Goal: Information Seeking & Learning: Learn about a topic

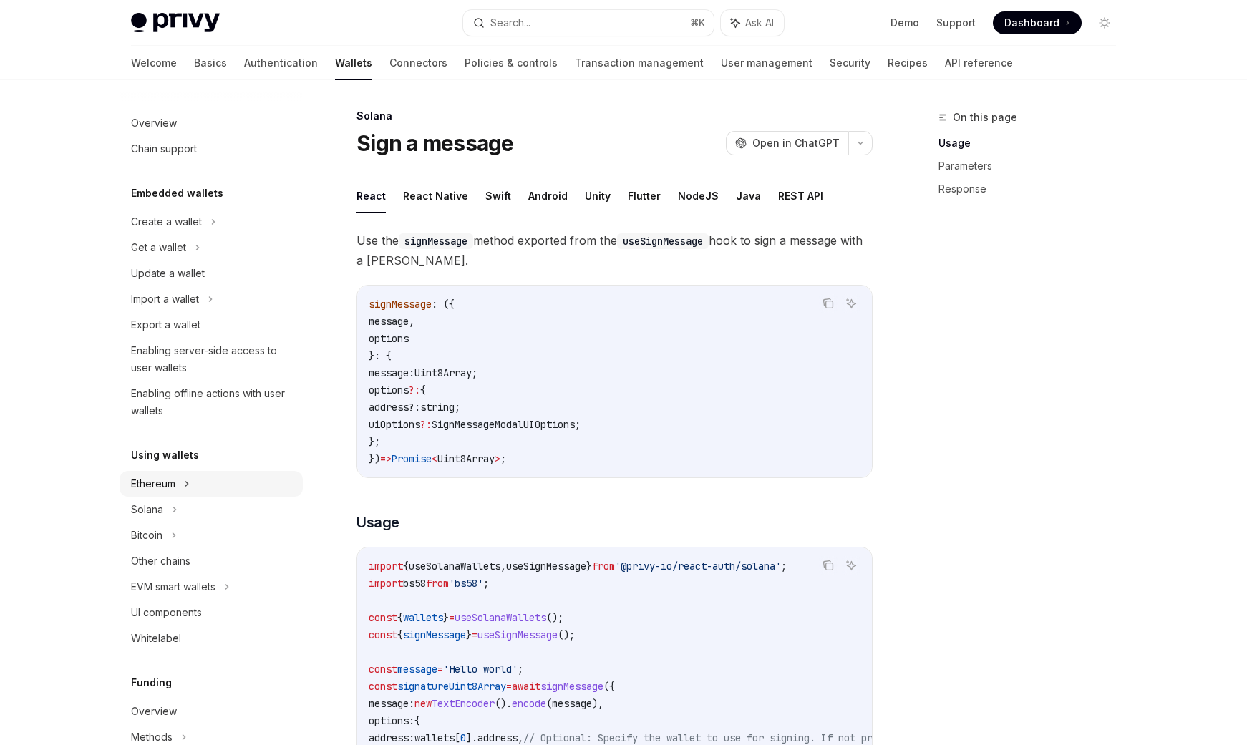
click at [167, 482] on div "Ethereum" at bounding box center [153, 483] width 44 height 17
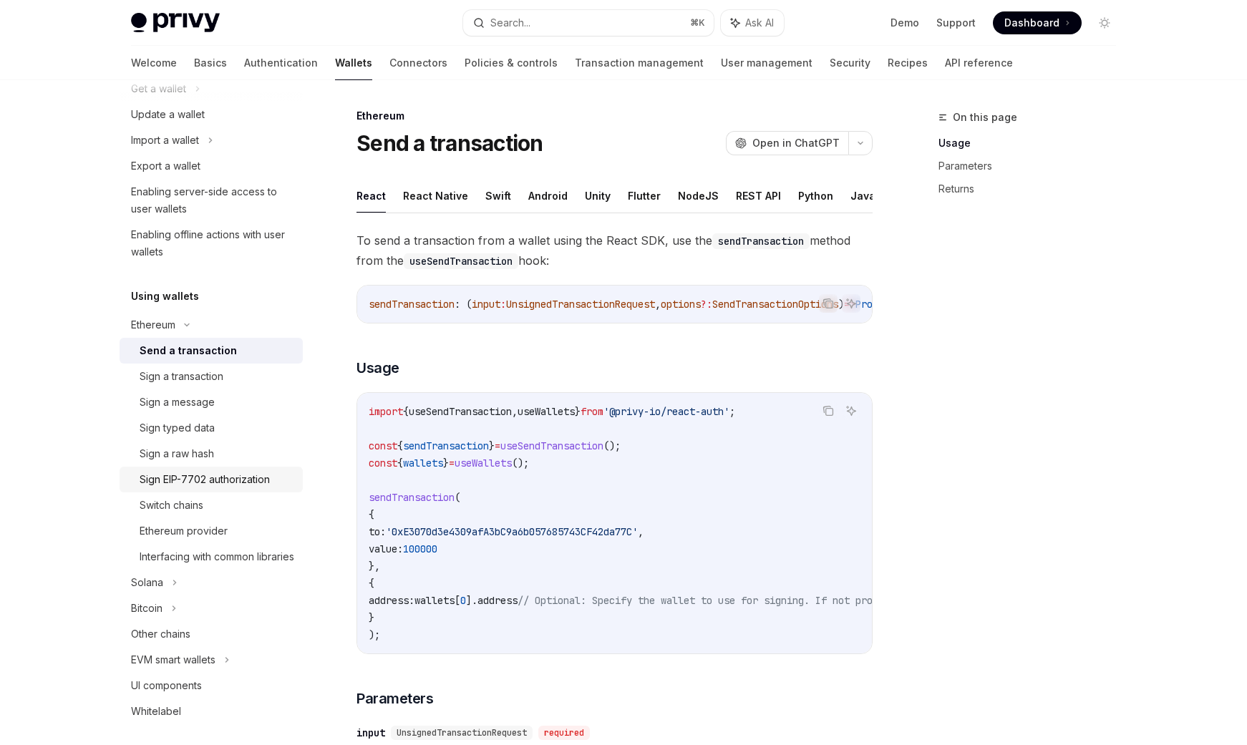
scroll to position [172, 0]
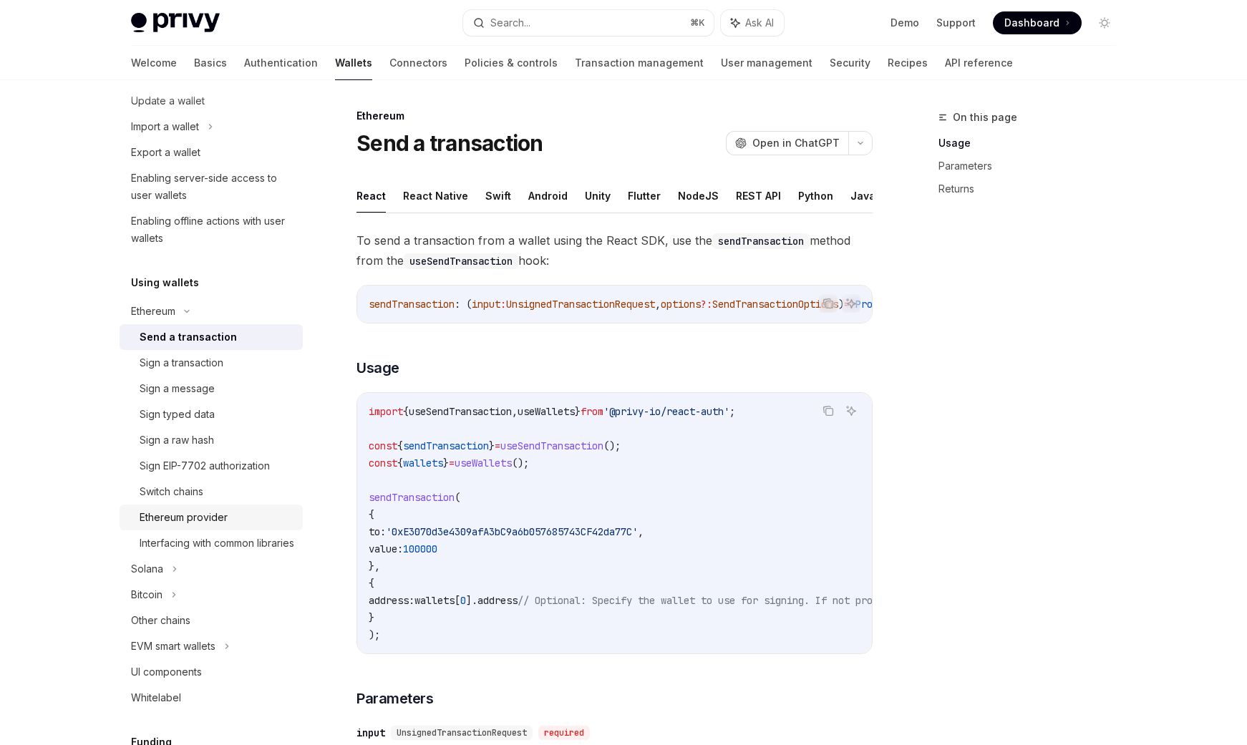
click at [193, 519] on div "Ethereum provider" at bounding box center [184, 517] width 88 height 17
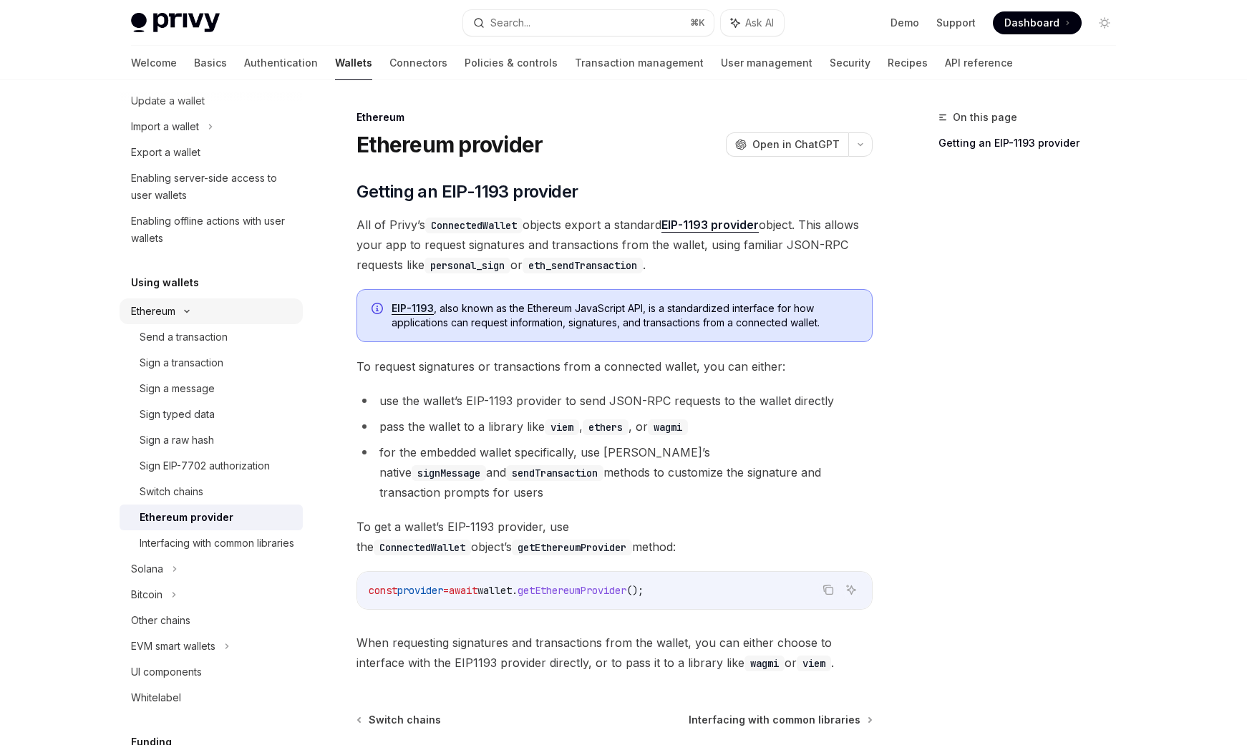
click at [192, 309] on icon at bounding box center [186, 311] width 17 height 6
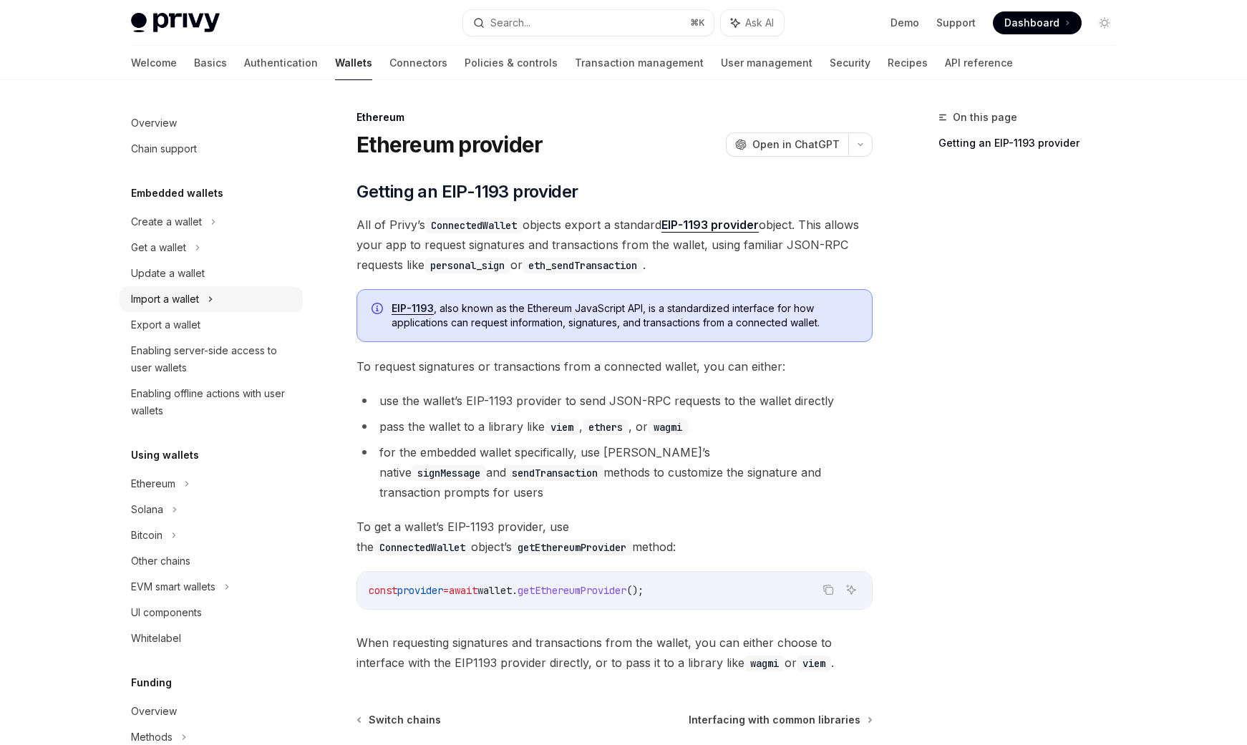
click at [187, 298] on div "Import a wallet" at bounding box center [165, 299] width 68 height 17
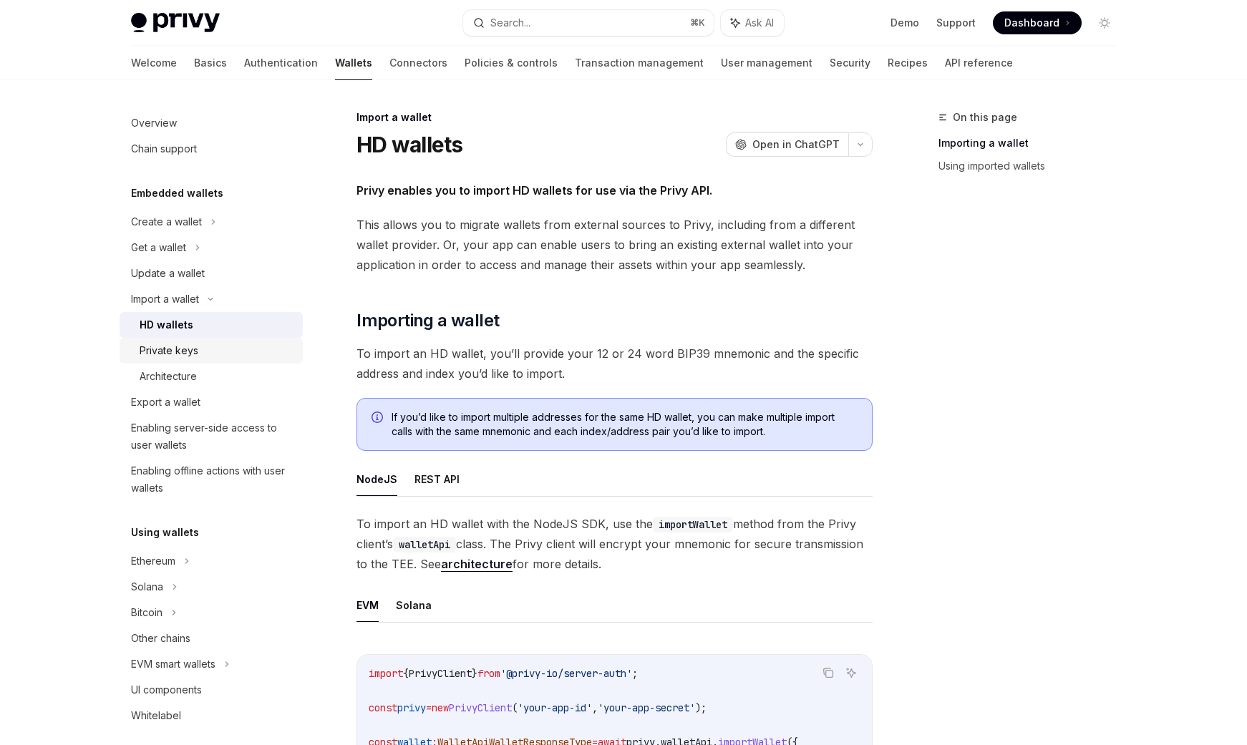
click at [180, 353] on div "Private keys" at bounding box center [169, 350] width 59 height 17
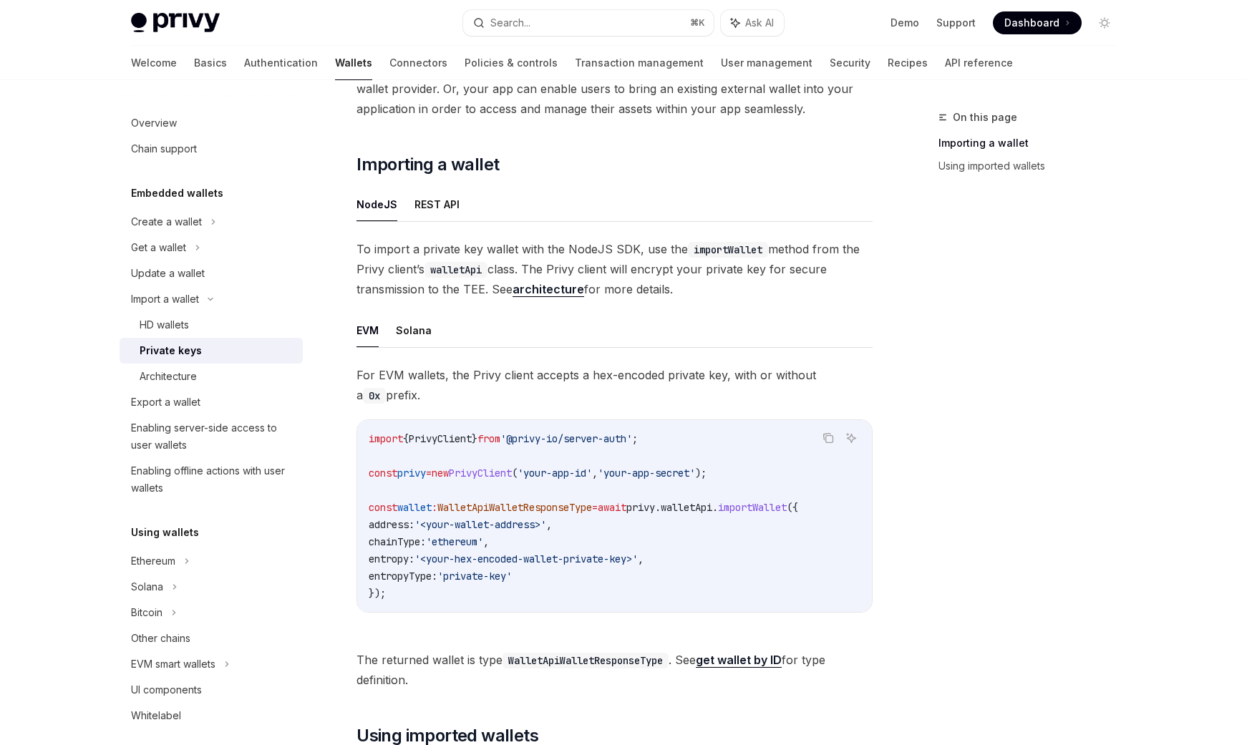
scroll to position [184, 0]
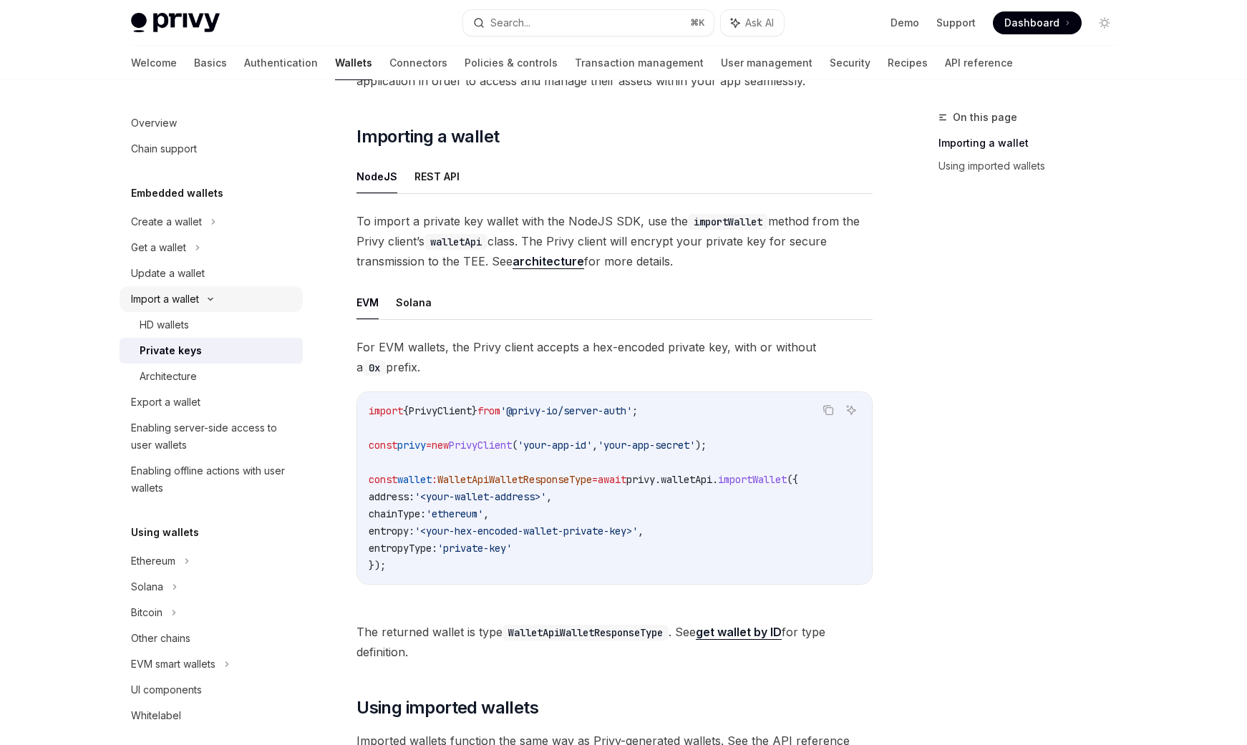
click at [215, 296] on icon at bounding box center [210, 299] width 17 height 6
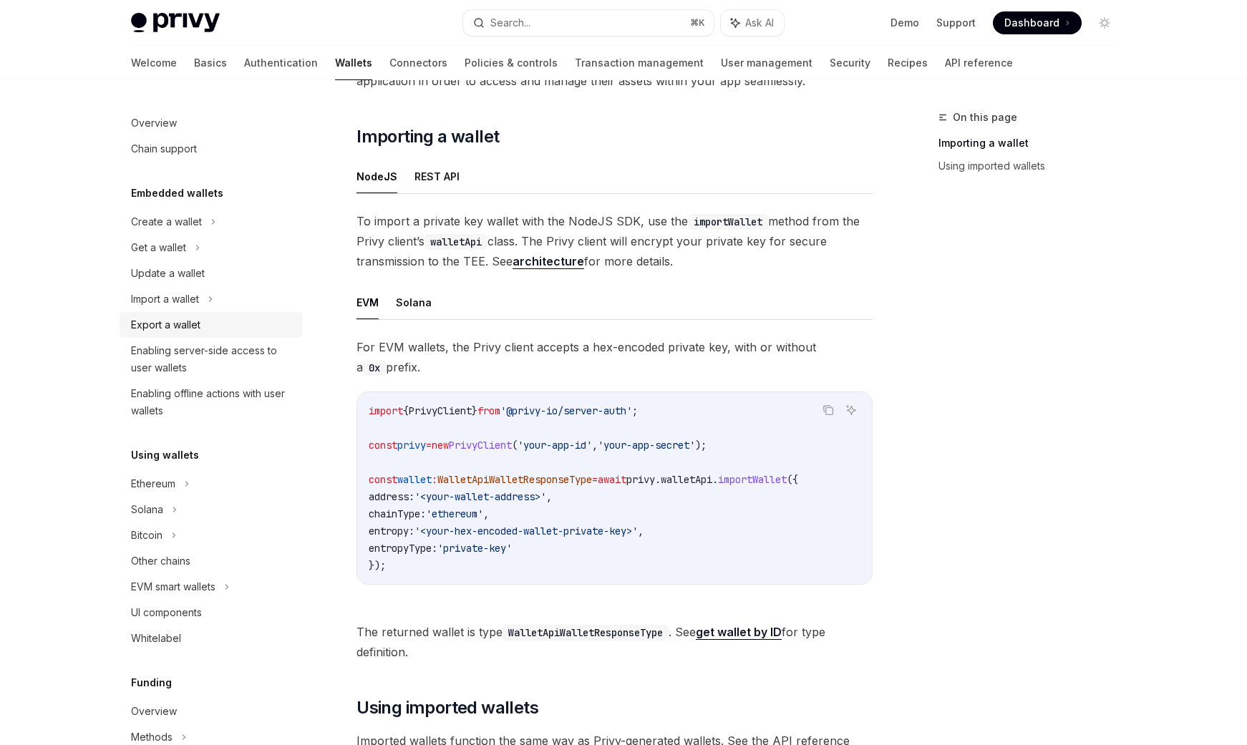
click at [189, 324] on div "Export a wallet" at bounding box center [165, 324] width 69 height 17
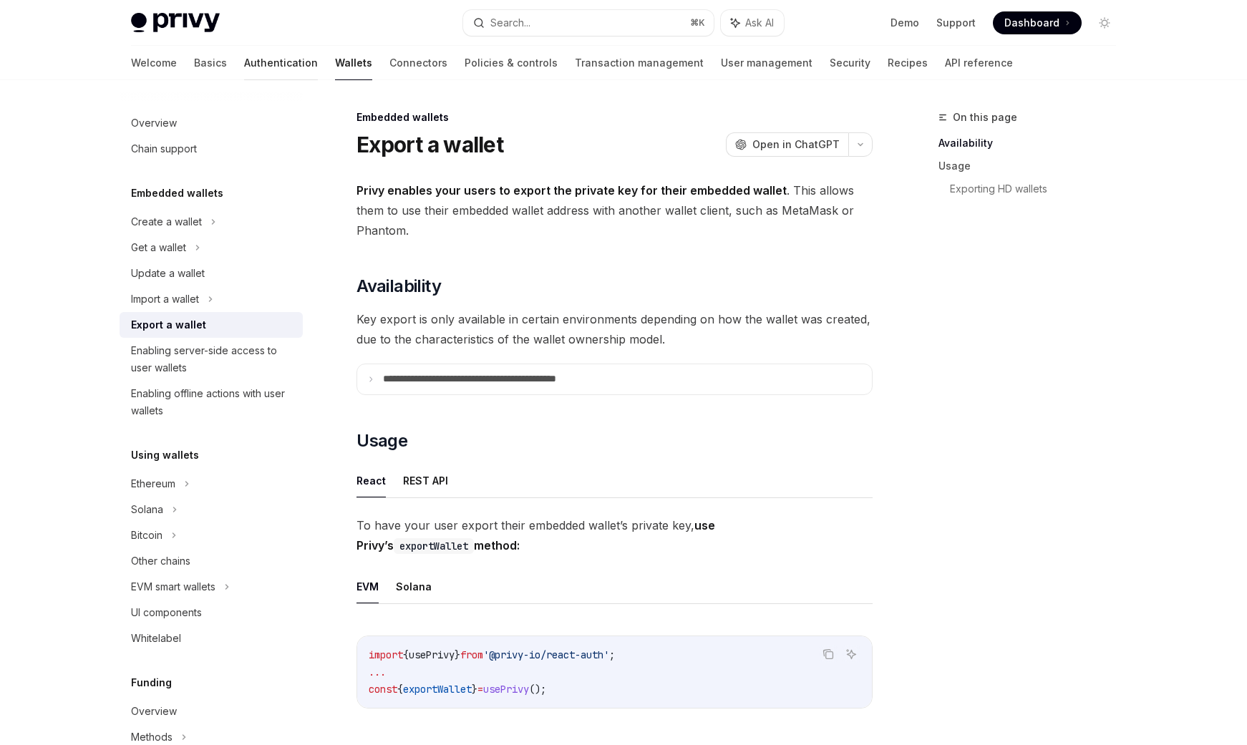
click at [244, 62] on link "Authentication" at bounding box center [281, 63] width 74 height 34
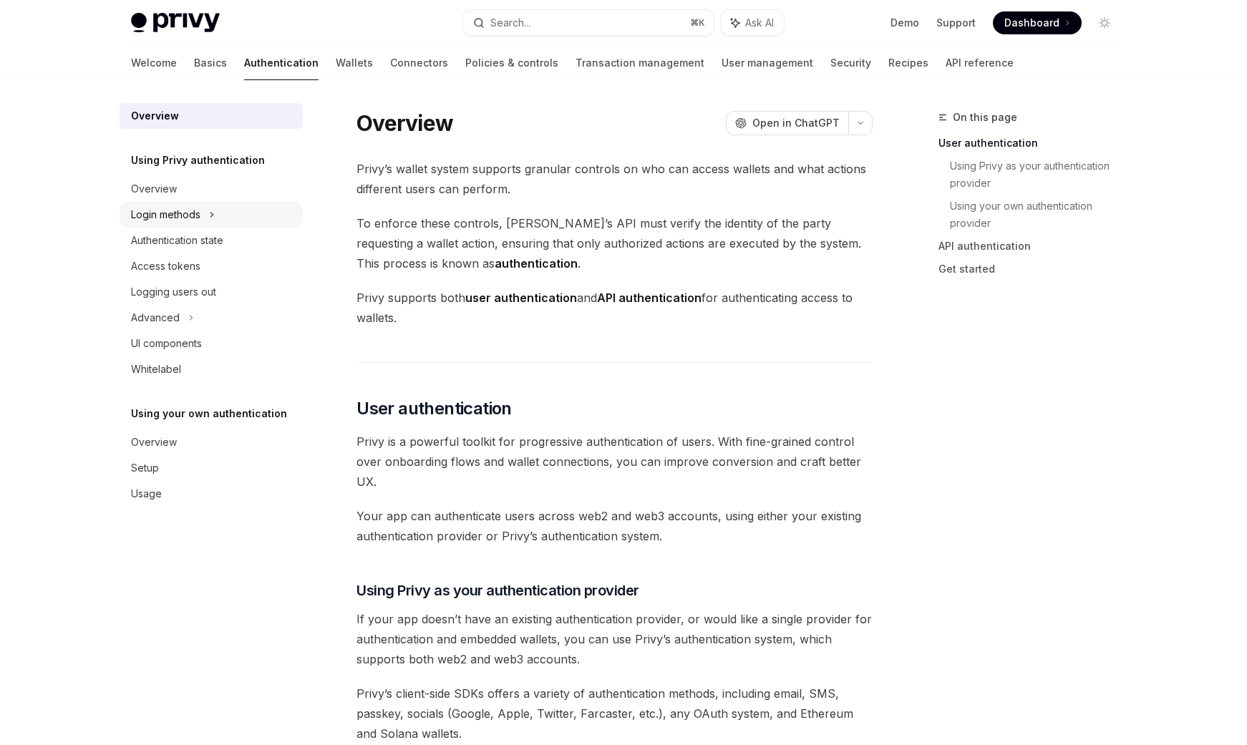
click at [206, 214] on div "Login methods" at bounding box center [211, 215] width 183 height 26
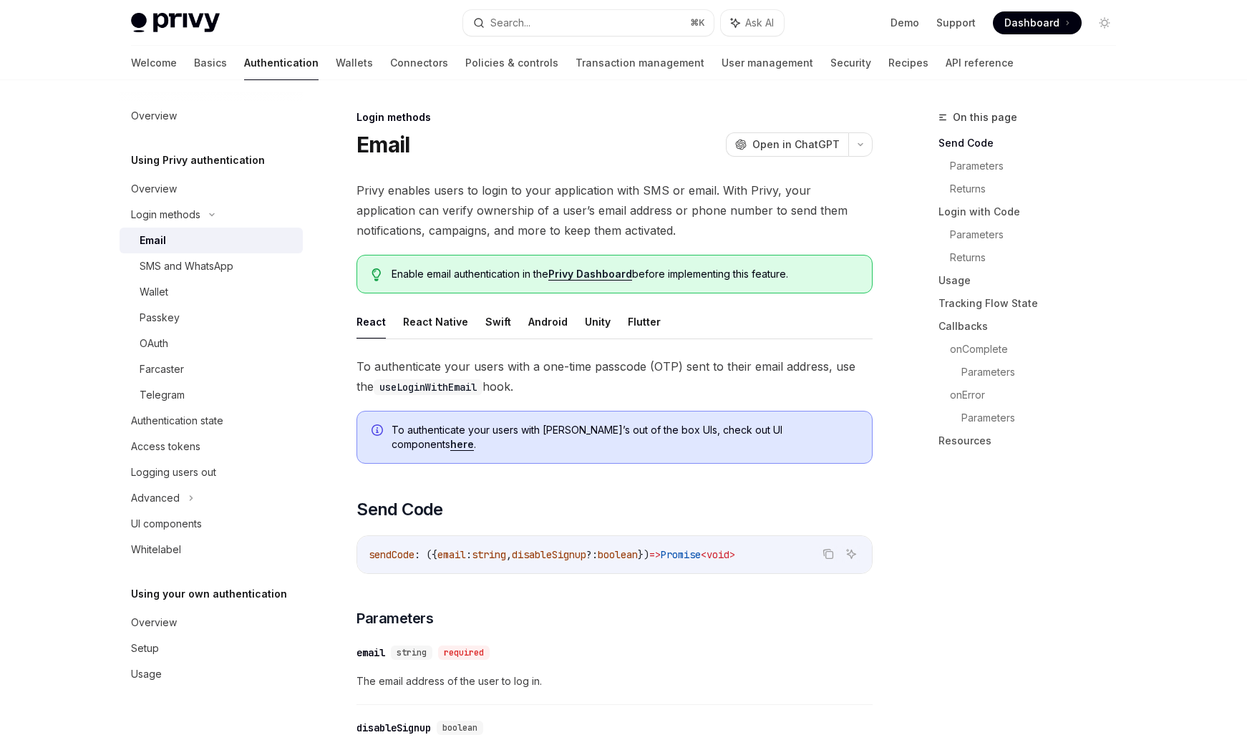
click at [177, 243] on div "Email" at bounding box center [217, 240] width 155 height 17
click at [192, 271] on div "SMS and WhatsApp" at bounding box center [187, 266] width 94 height 17
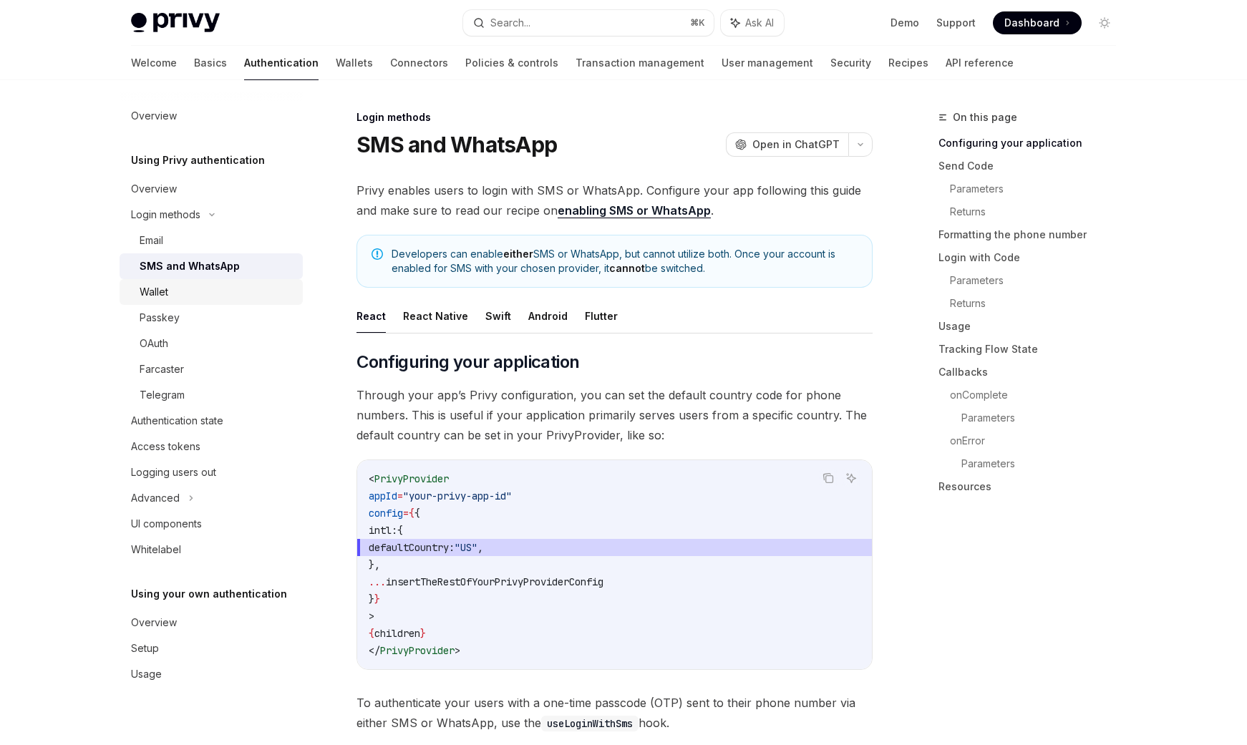
click at [182, 286] on div "Wallet" at bounding box center [217, 291] width 155 height 17
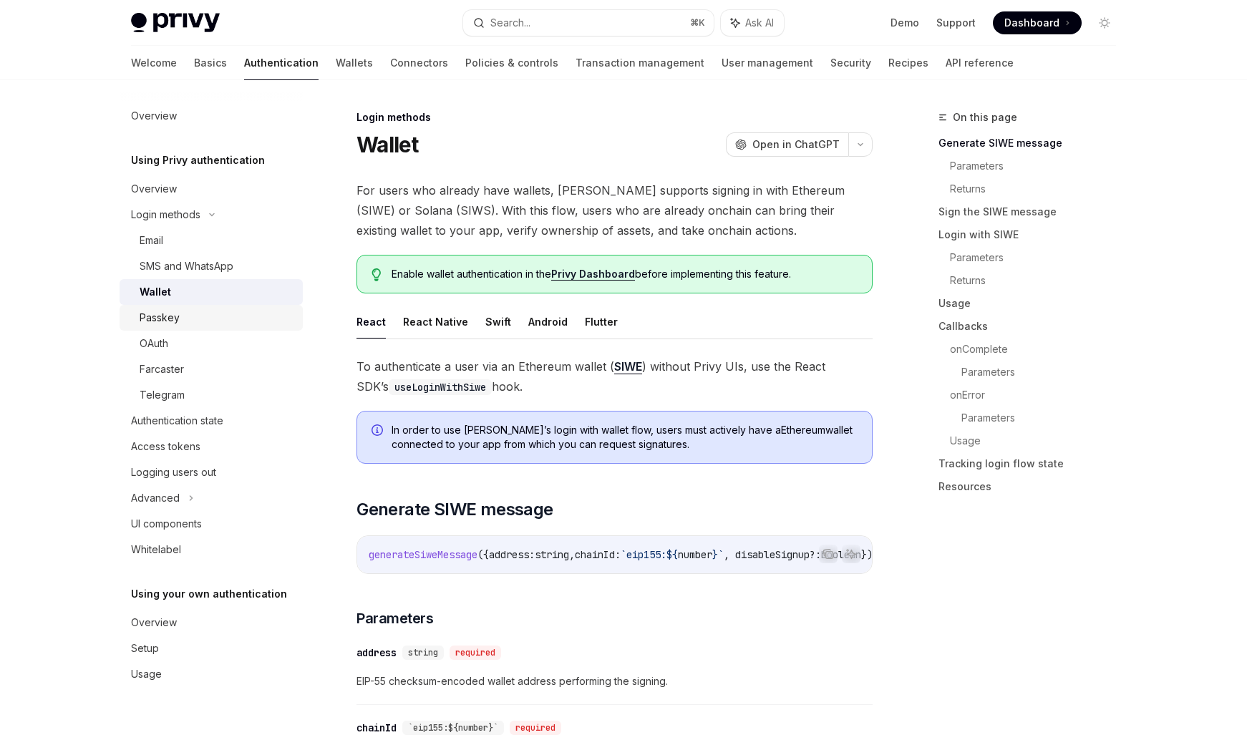
click at [197, 320] on div "Passkey" at bounding box center [217, 317] width 155 height 17
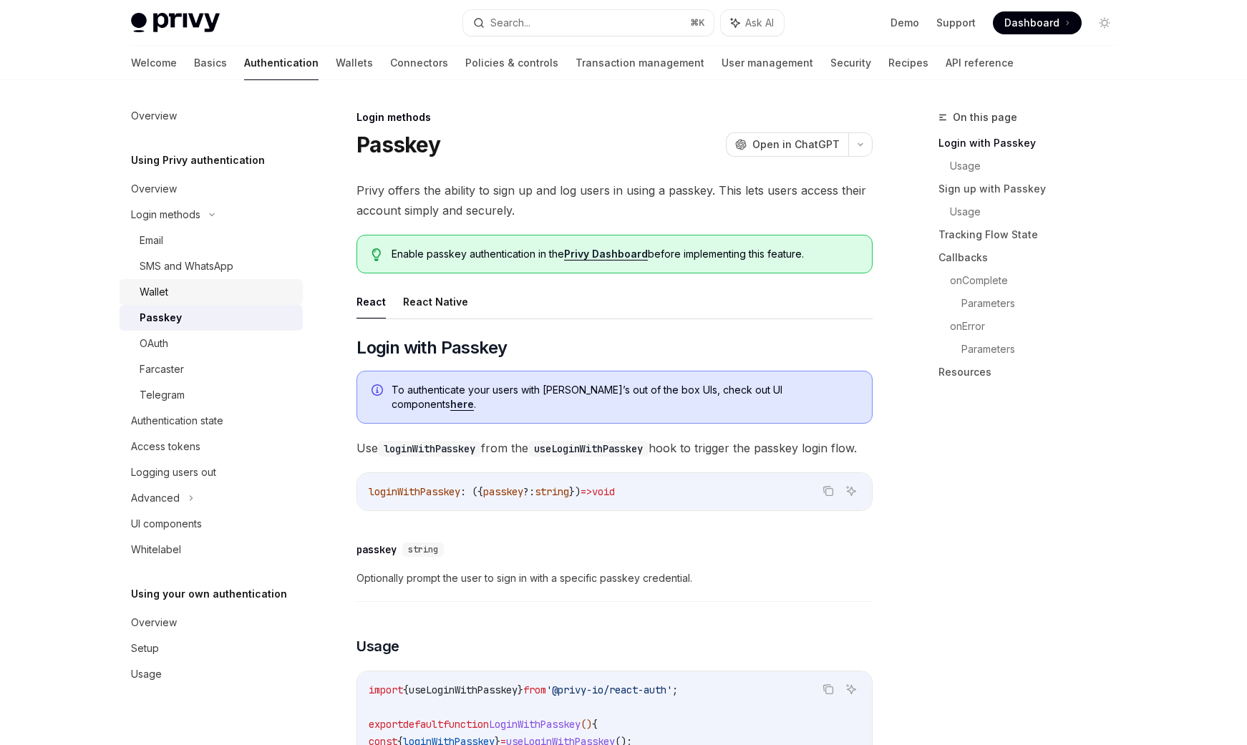
click at [180, 301] on link "Wallet" at bounding box center [211, 292] width 183 height 26
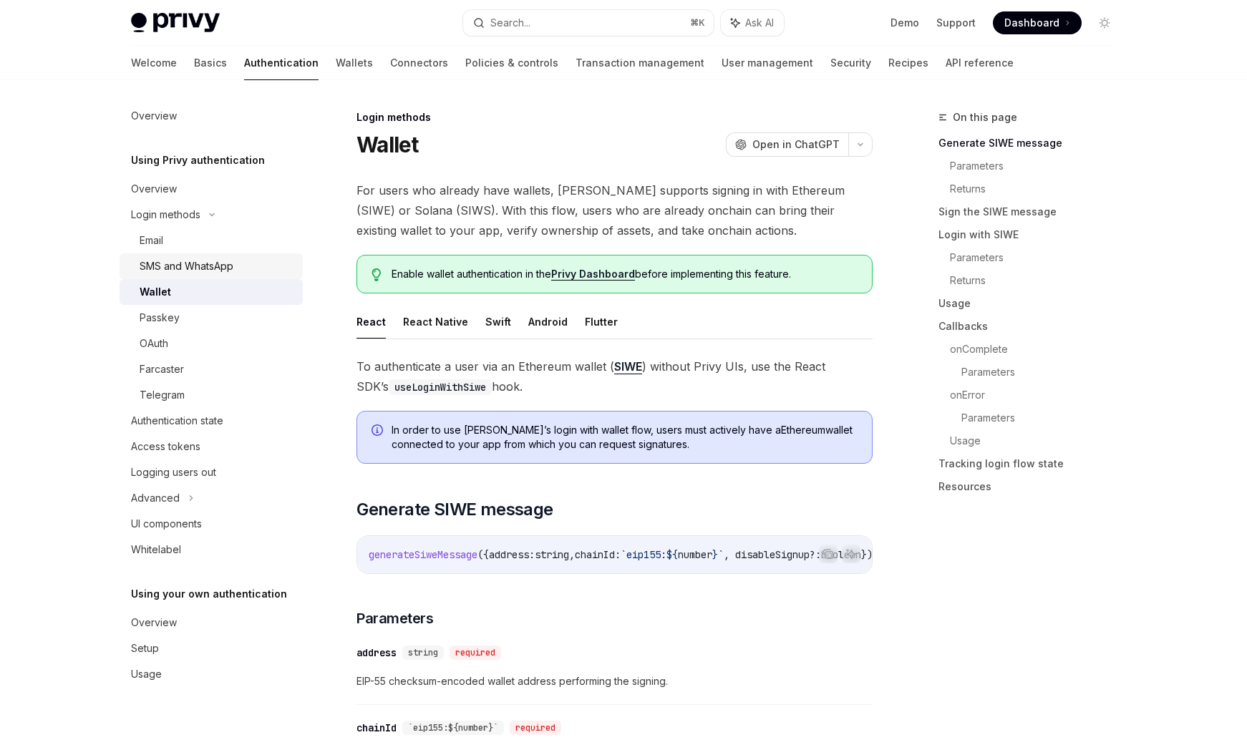
click at [189, 263] on div "SMS and WhatsApp" at bounding box center [187, 266] width 94 height 17
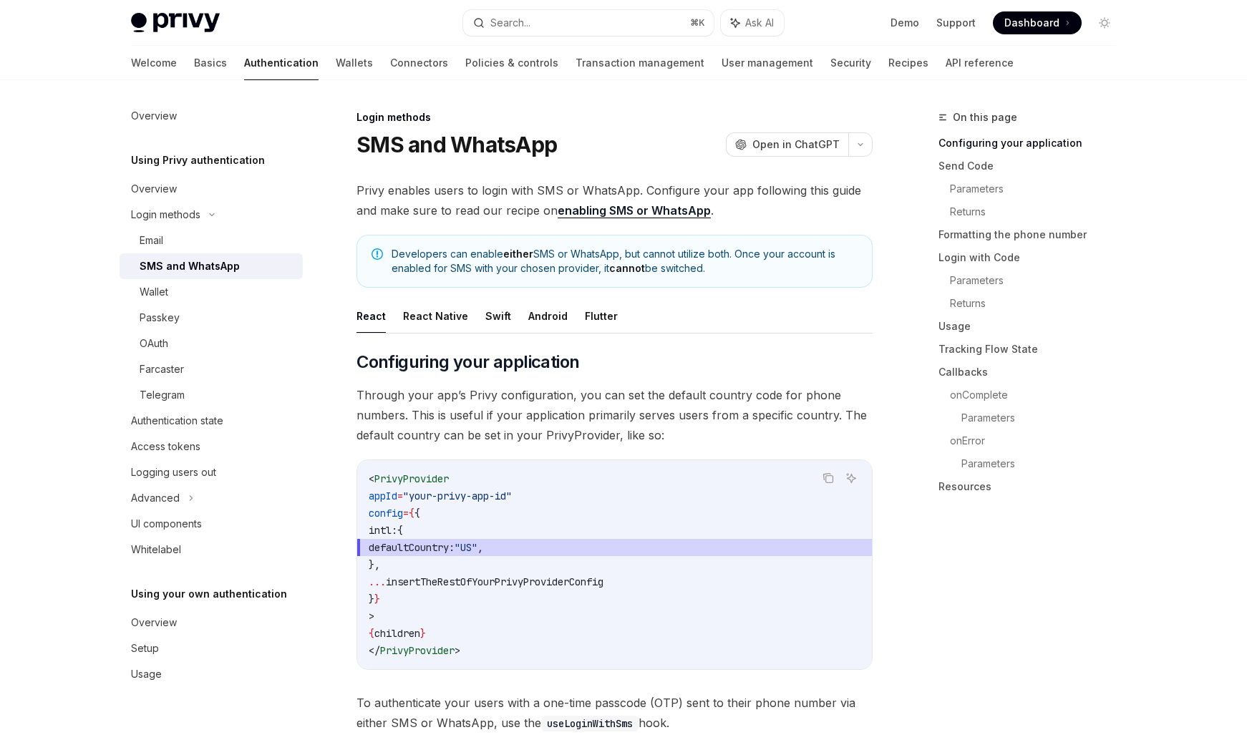
scroll to position [2, 0]
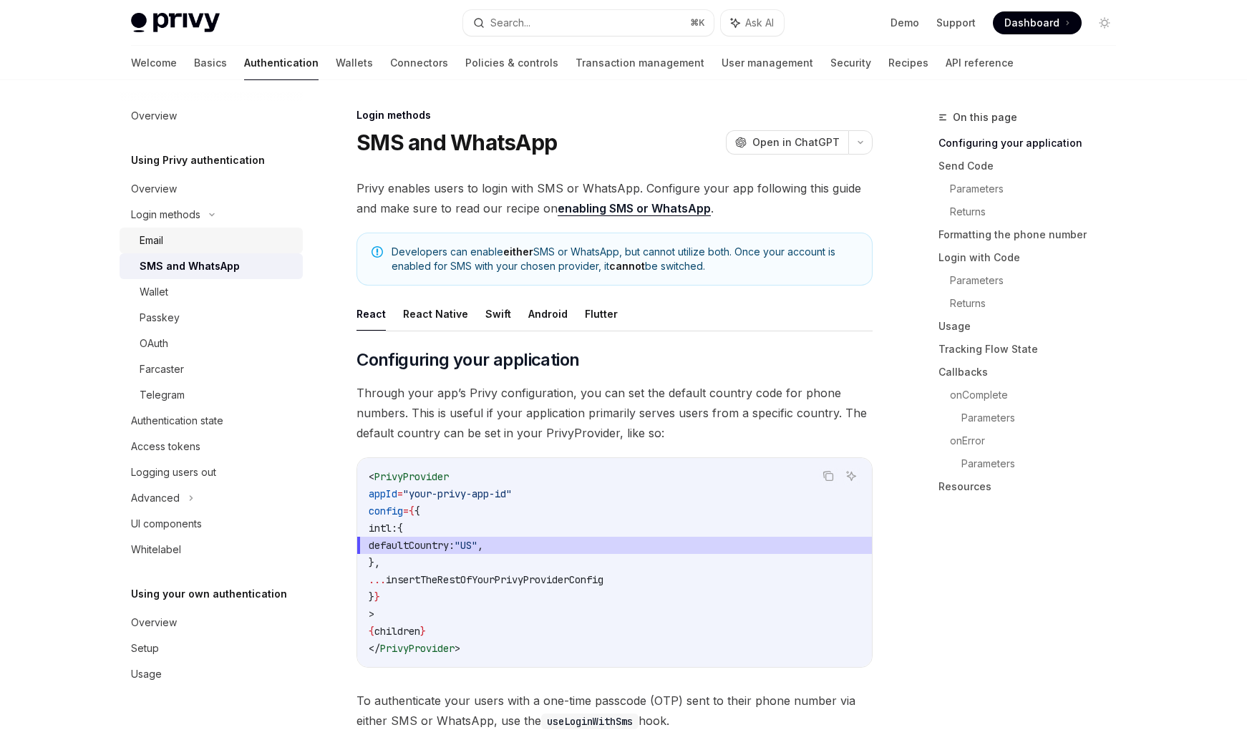
click at [180, 243] on div "Email" at bounding box center [217, 240] width 155 height 17
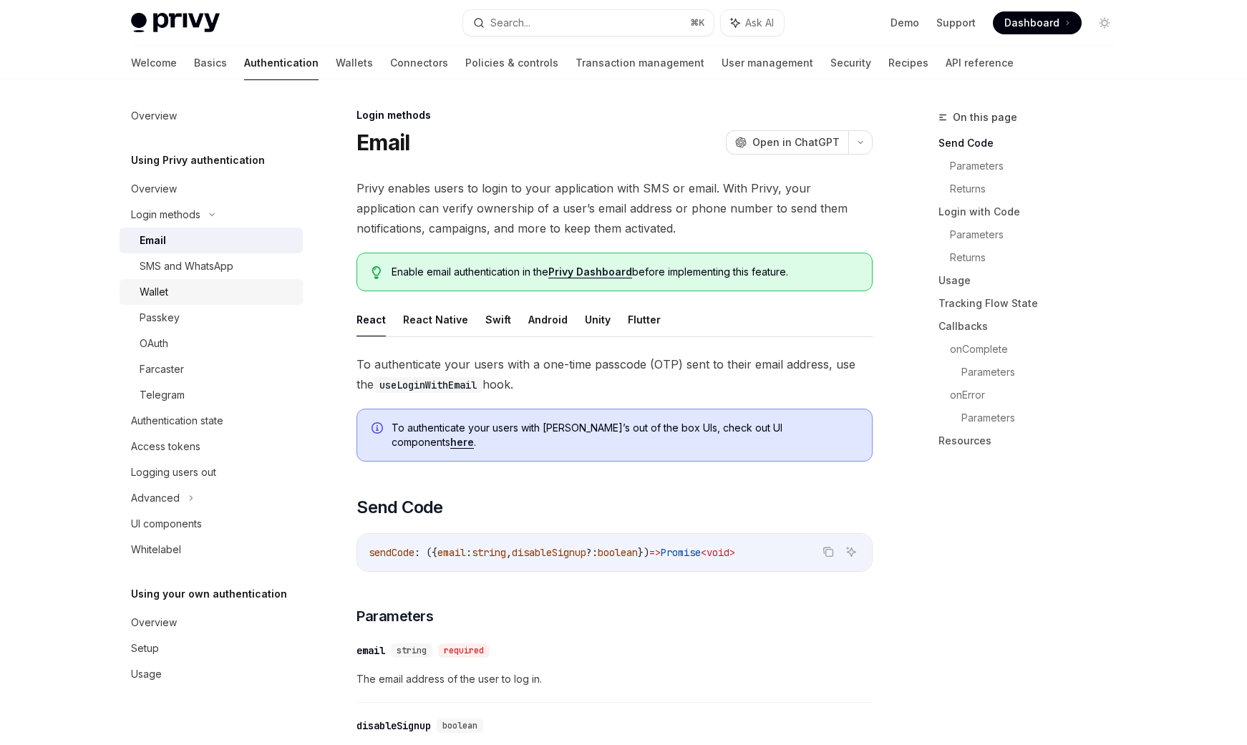
click at [176, 294] on div "Wallet" at bounding box center [217, 291] width 155 height 17
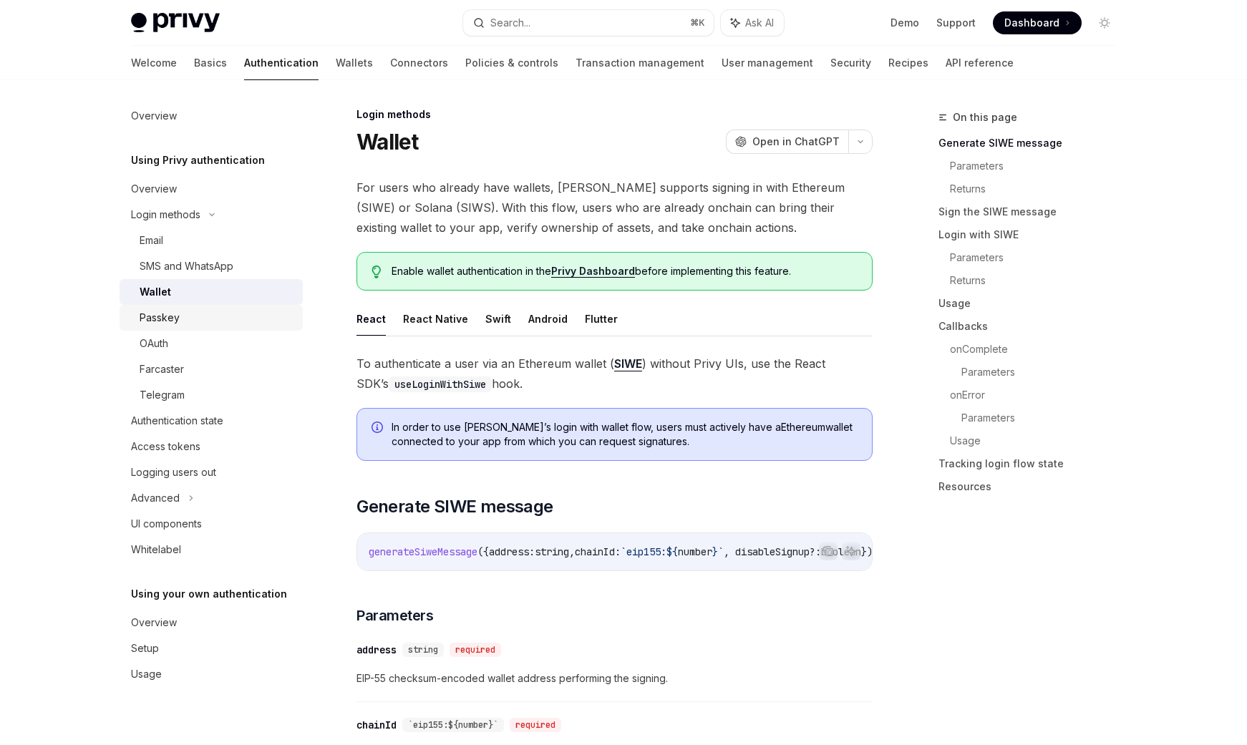
click at [176, 319] on div "Passkey" at bounding box center [160, 317] width 40 height 17
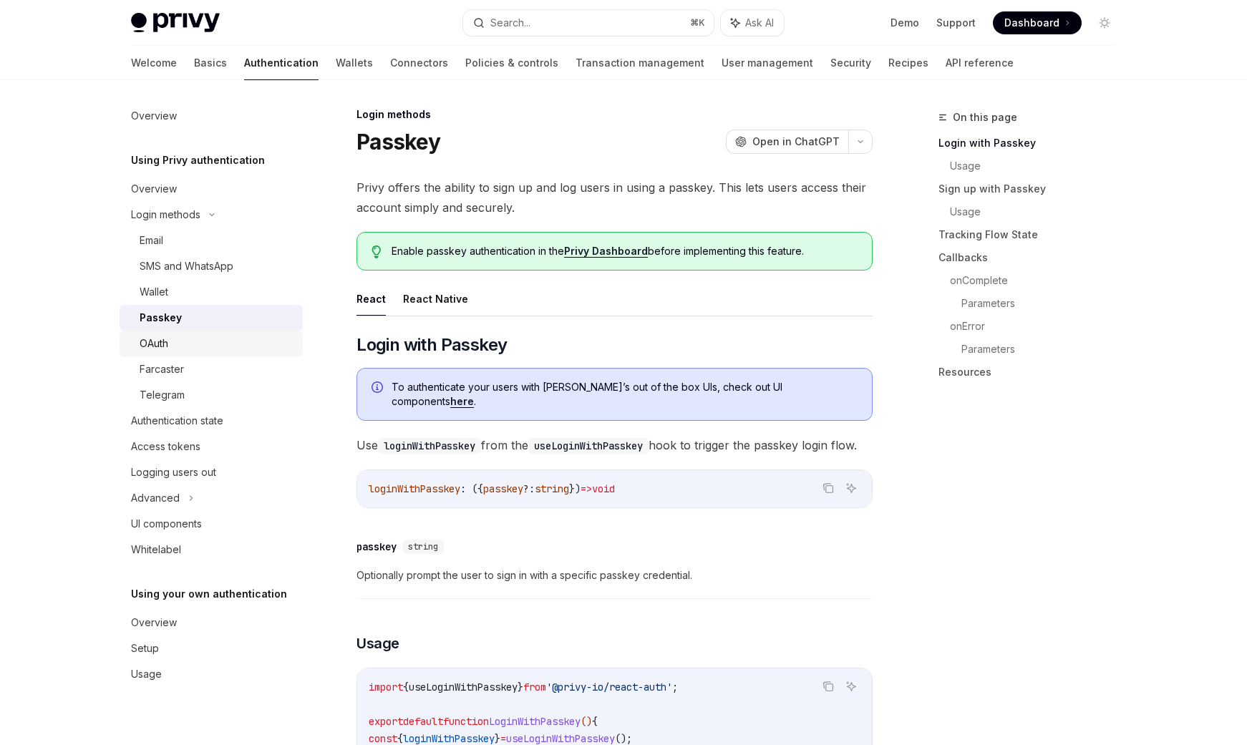
click at [174, 344] on div "OAuth" at bounding box center [217, 343] width 155 height 17
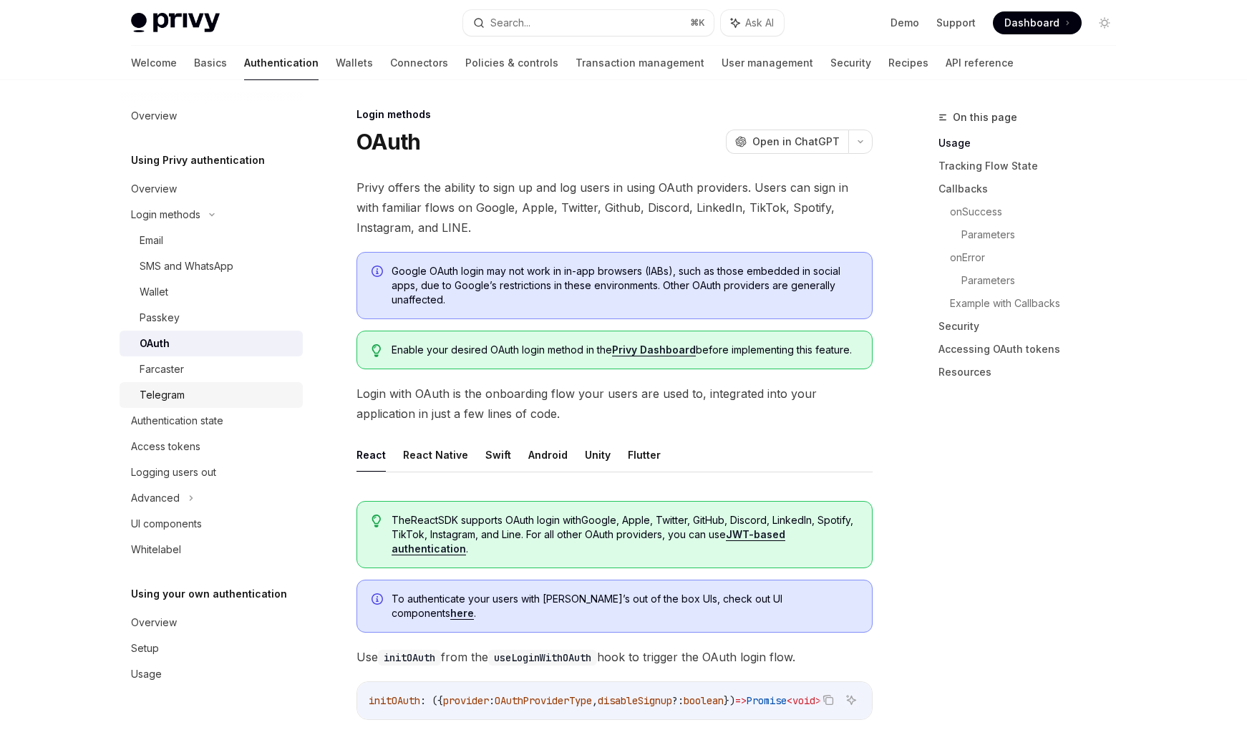
click at [182, 394] on div "Telegram" at bounding box center [162, 394] width 45 height 17
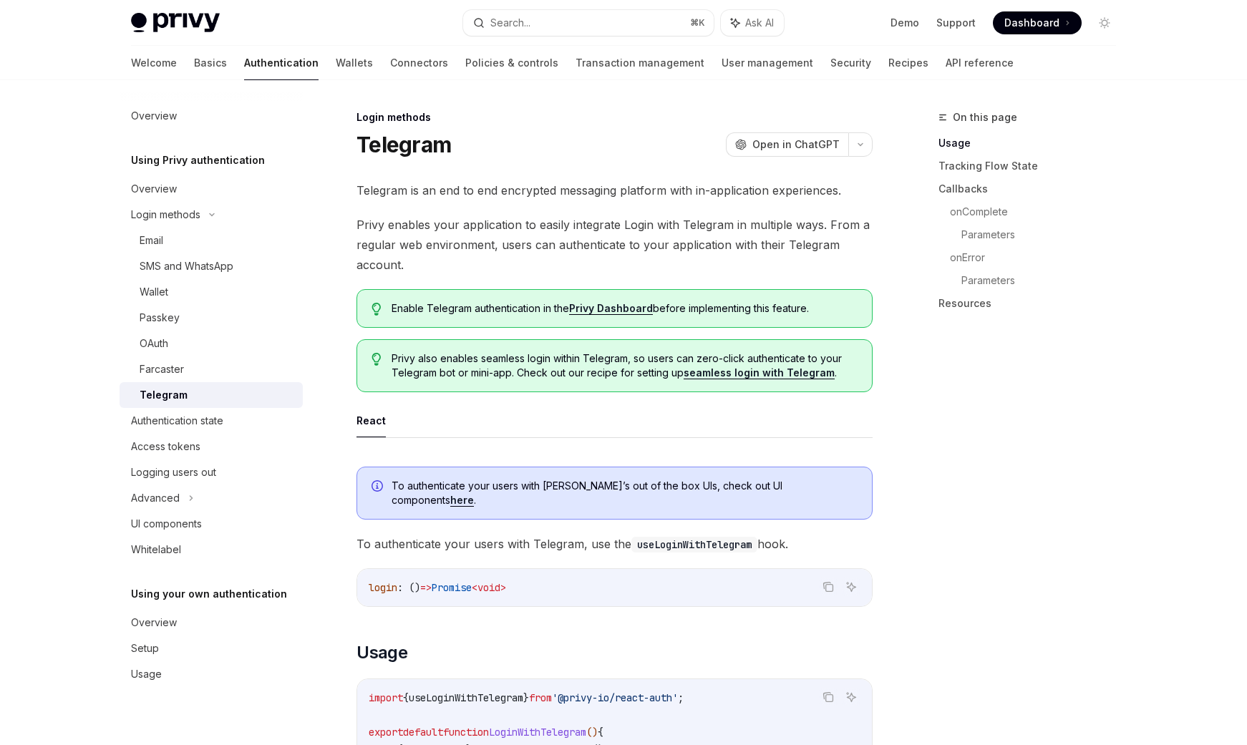
click at [171, 394] on div "Telegram" at bounding box center [164, 394] width 48 height 17
click at [167, 369] on div "Farcaster" at bounding box center [162, 369] width 44 height 17
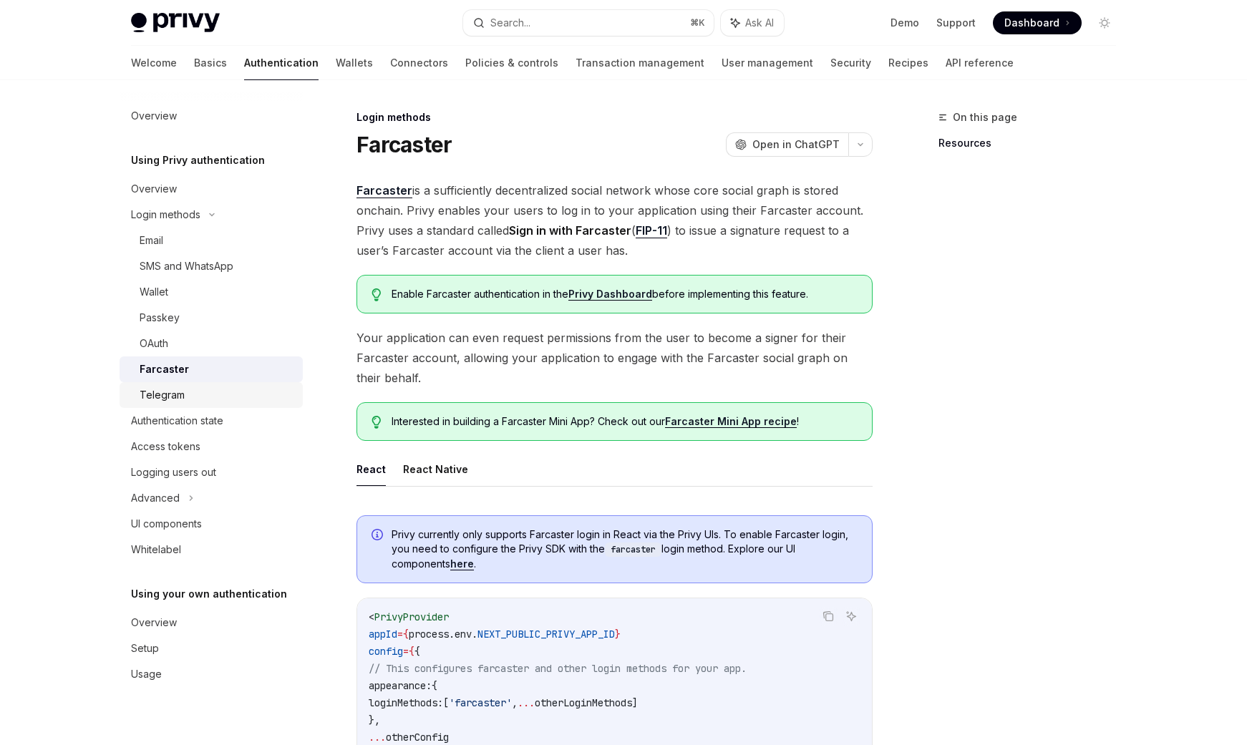
click at [170, 391] on div "Telegram" at bounding box center [162, 394] width 45 height 17
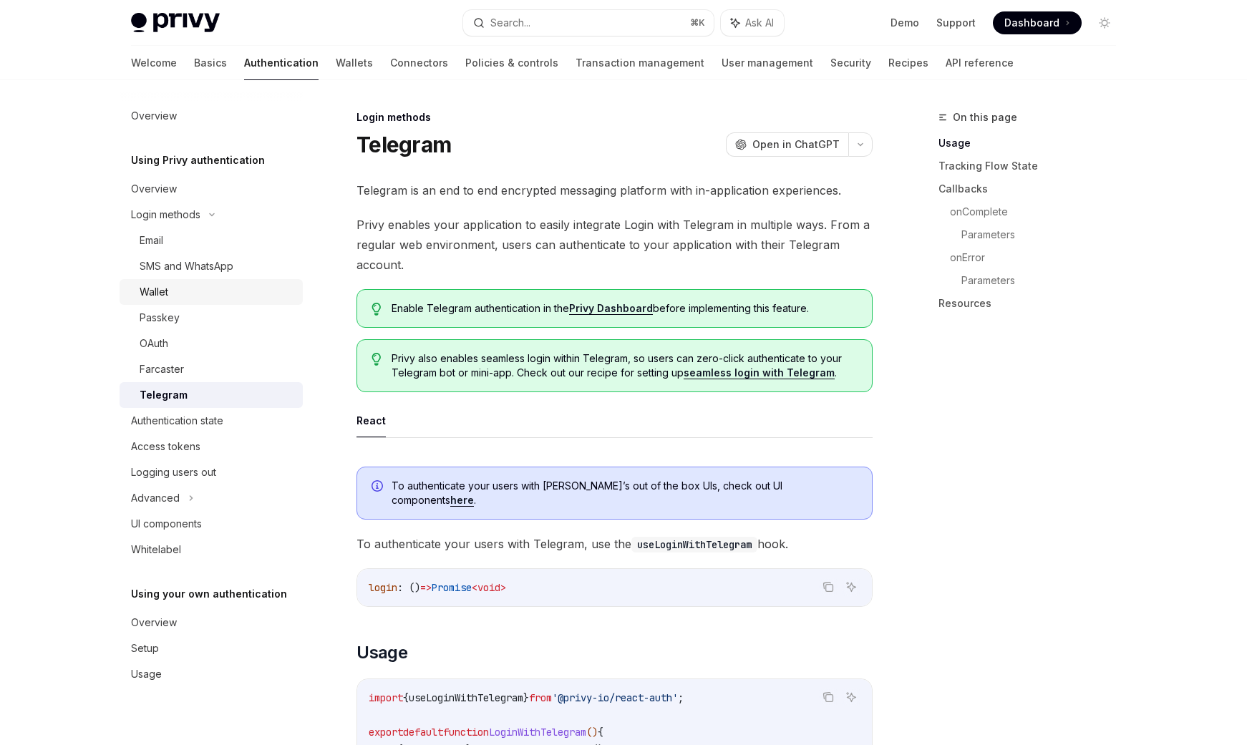
click at [190, 293] on div "Wallet" at bounding box center [217, 291] width 155 height 17
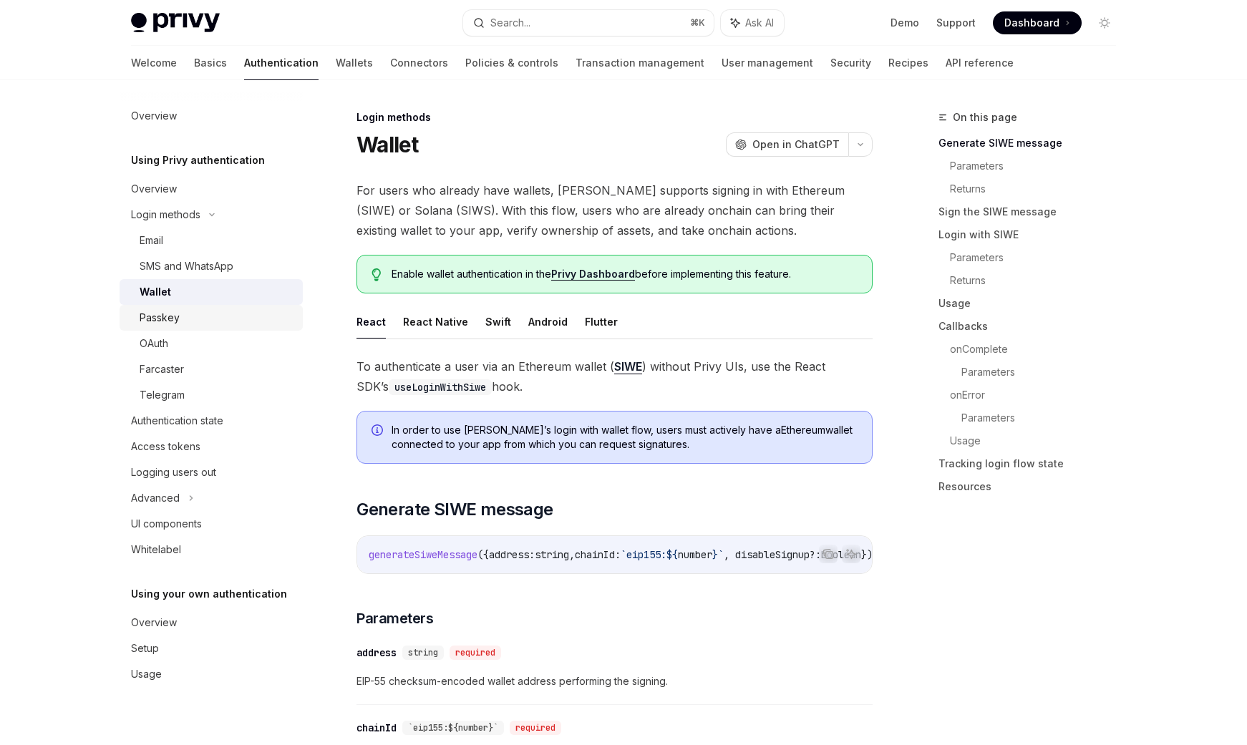
click at [185, 316] on div "Passkey" at bounding box center [217, 317] width 155 height 17
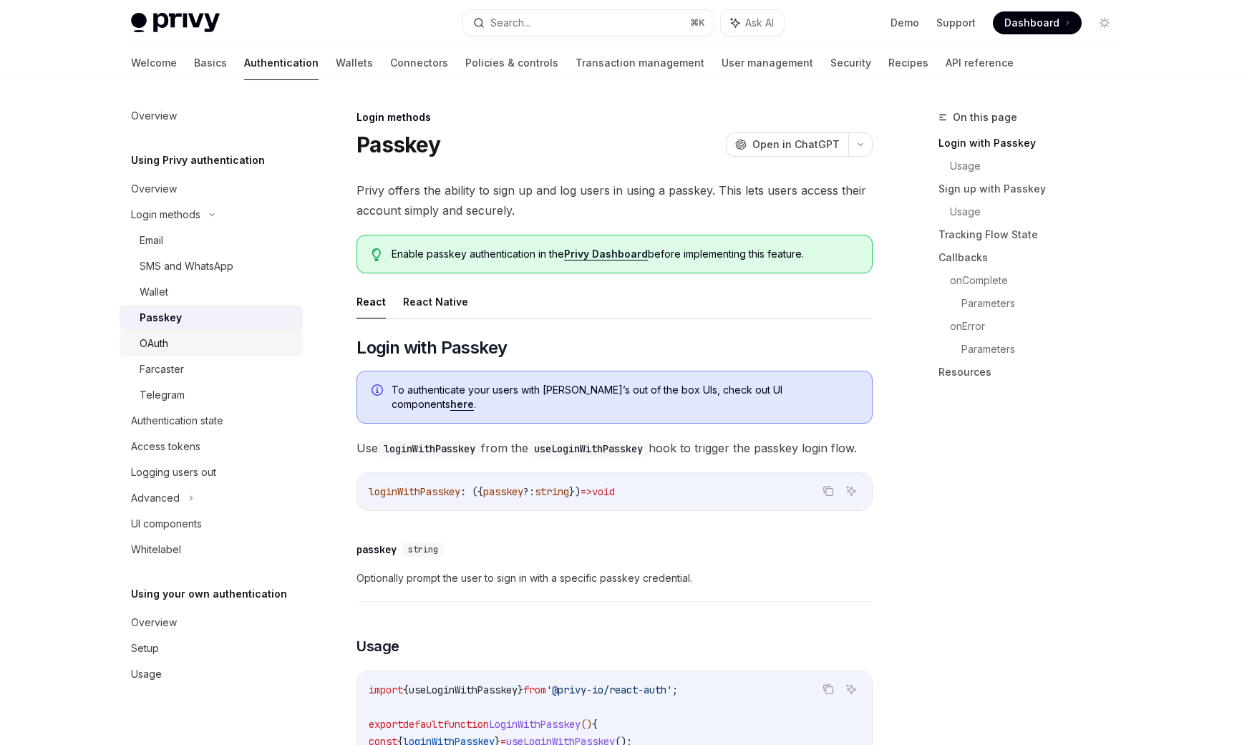
click at [180, 346] on div "OAuth" at bounding box center [217, 343] width 155 height 17
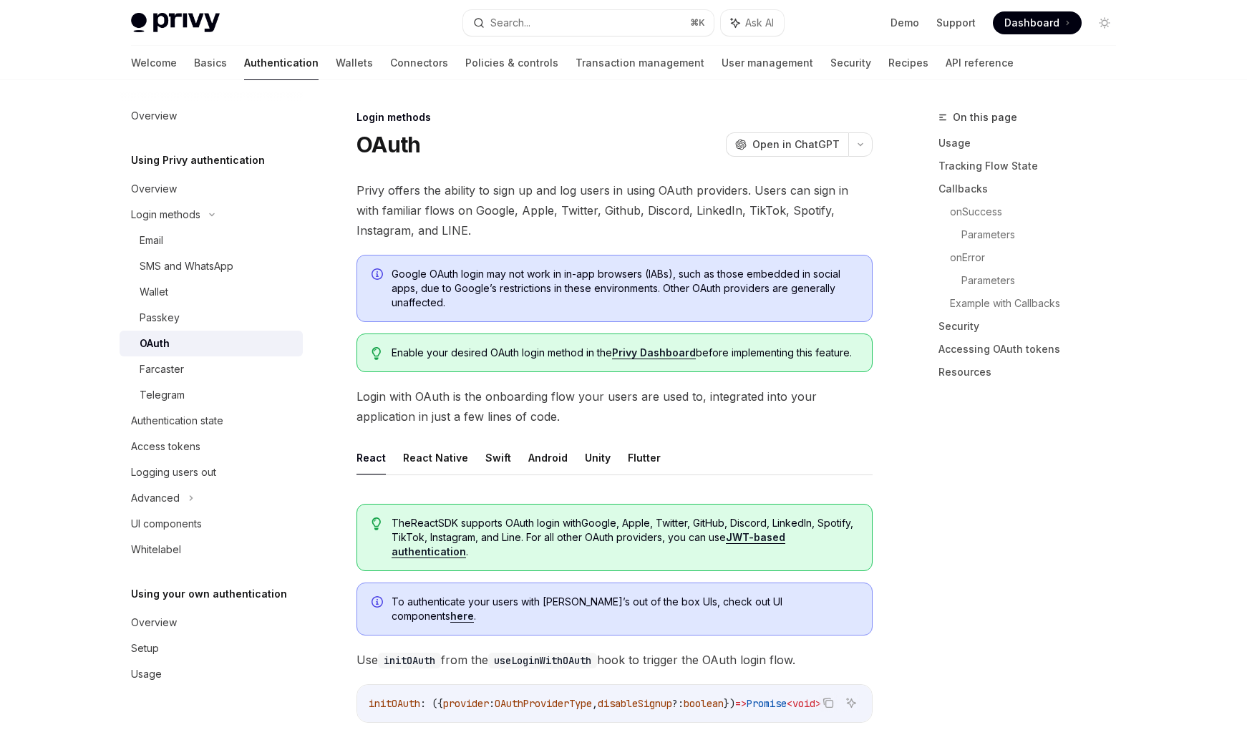
type textarea "*"
